Goal: Obtain resource: Obtain resource

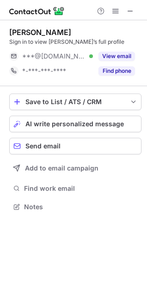
scroll to position [200, 147]
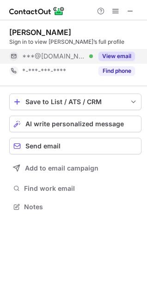
click at [113, 55] on button "View email" at bounding box center [116, 56] width 36 height 9
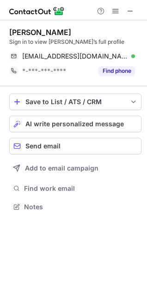
scroll to position [200, 147]
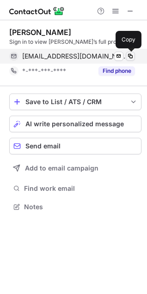
click at [129, 53] on span at bounding box center [129, 56] width 7 height 7
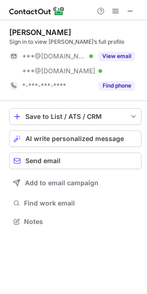
scroll to position [215, 147]
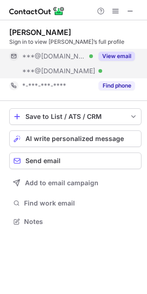
click at [123, 54] on button "View email" at bounding box center [116, 56] width 36 height 9
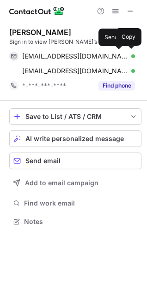
click at [123, 54] on button at bounding box center [118, 56] width 9 height 9
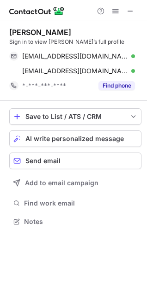
scroll to position [215, 147]
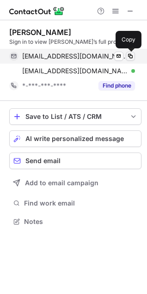
click at [130, 53] on span at bounding box center [129, 56] width 7 height 7
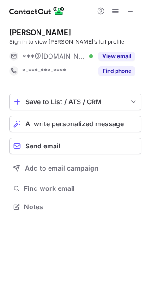
scroll to position [200, 147]
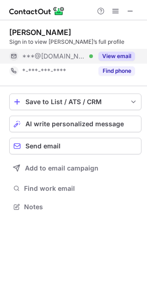
click at [122, 54] on button "View email" at bounding box center [116, 56] width 36 height 9
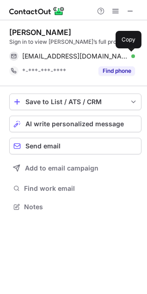
click at [129, 56] on span at bounding box center [129, 56] width 7 height 7
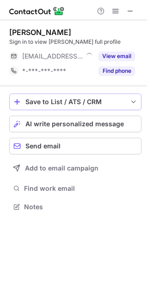
scroll to position [200, 147]
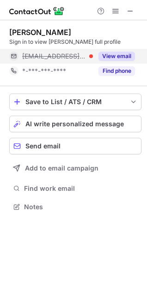
click at [123, 53] on button "View email" at bounding box center [116, 56] width 36 height 9
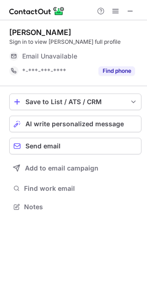
scroll to position [200, 147]
